Goal: Task Accomplishment & Management: Use online tool/utility

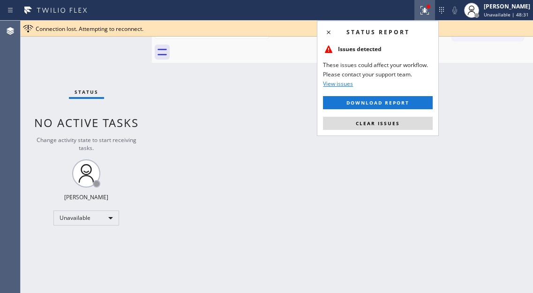
click at [404, 123] on button "Clear issues" at bounding box center [378, 123] width 110 height 13
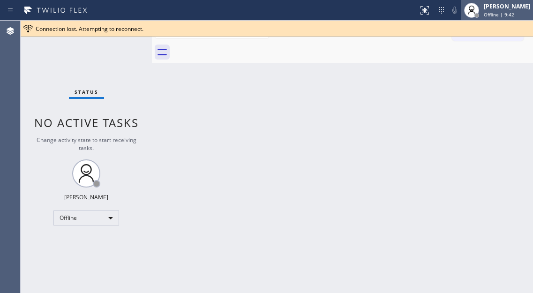
click at [510, 10] on div "[PERSON_NAME]" at bounding box center [507, 6] width 46 height 8
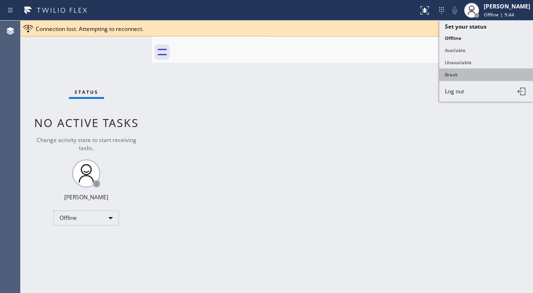
click at [475, 74] on button "Break" at bounding box center [487, 75] width 94 height 12
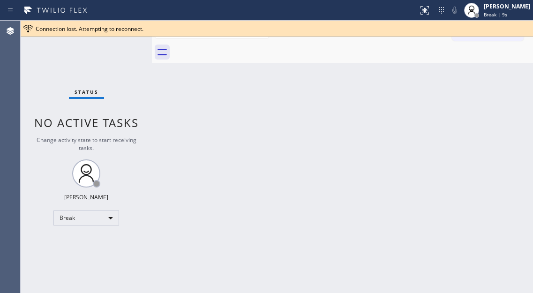
click at [518, 63] on div "Back to Dashboard Change Sender ID Customers Technicians Select a contact Outbo…" at bounding box center [342, 157] width 381 height 273
click at [123, 32] on span "Connection lost. Attempting to reconnect." at bounding box center [90, 29] width 108 height 8
click at [108, 63] on div "Status No active tasks Change activity state to start receiving tasks. [PERSON_…" at bounding box center [86, 157] width 131 height 273
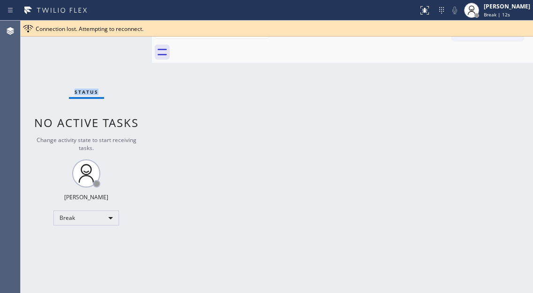
click at [108, 63] on div "Status No active tasks Change activity state to start receiving tasks. [PERSON_…" at bounding box center [86, 157] width 131 height 273
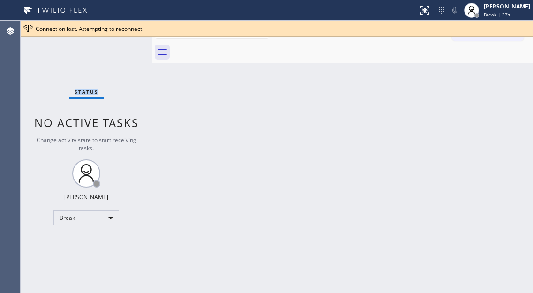
click at [102, 54] on div "Status No active tasks Change activity state to start receiving tasks. [PERSON_…" at bounding box center [86, 157] width 131 height 273
click at [103, 42] on div "Status No active tasks Change activity state to start receiving tasks. [PERSON_…" at bounding box center [86, 157] width 131 height 273
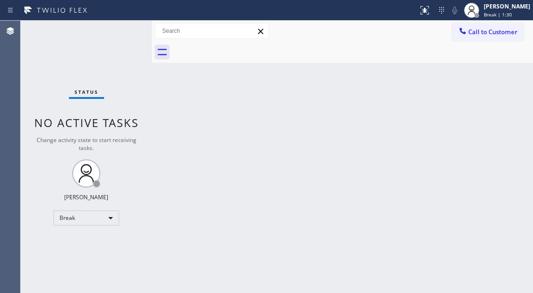
click at [121, 46] on div "Status No active tasks Change activity state to start receiving tasks. [PERSON_…" at bounding box center [86, 157] width 131 height 273
click at [490, 93] on div "Back to Dashboard Change Sender ID Customers Technicians Select a contact Outbo…" at bounding box center [342, 157] width 381 height 273
click at [116, 41] on div "Status No active tasks Change activity state to start receiving tasks. [PERSON_…" at bounding box center [86, 157] width 131 height 273
